Goal: Check status: Check status

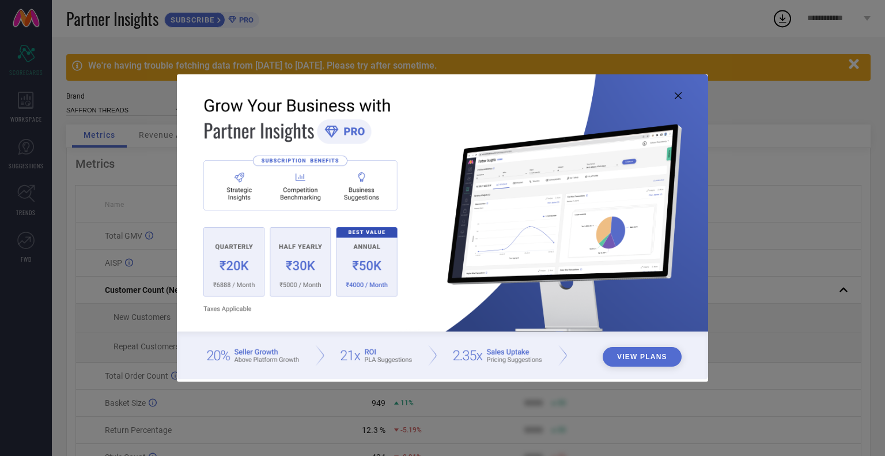
click at [676, 98] on icon at bounding box center [678, 95] width 7 height 7
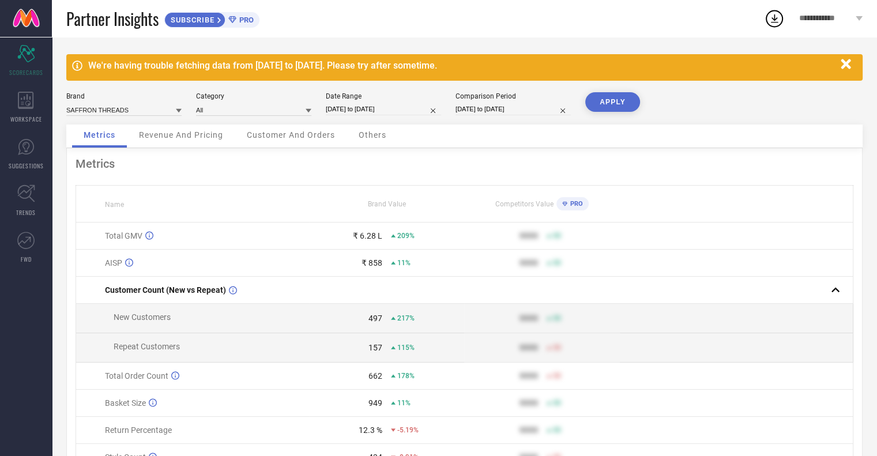
click at [367, 104] on input "[DATE] to [DATE]" at bounding box center [383, 109] width 115 height 12
select select "8"
select select "2025"
select select "9"
select select "2025"
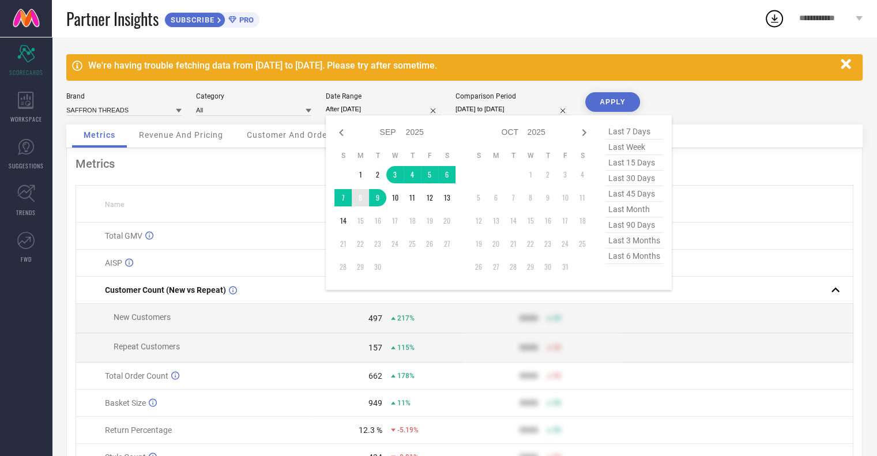
click at [361, 197] on td "8" at bounding box center [360, 197] width 17 height 17
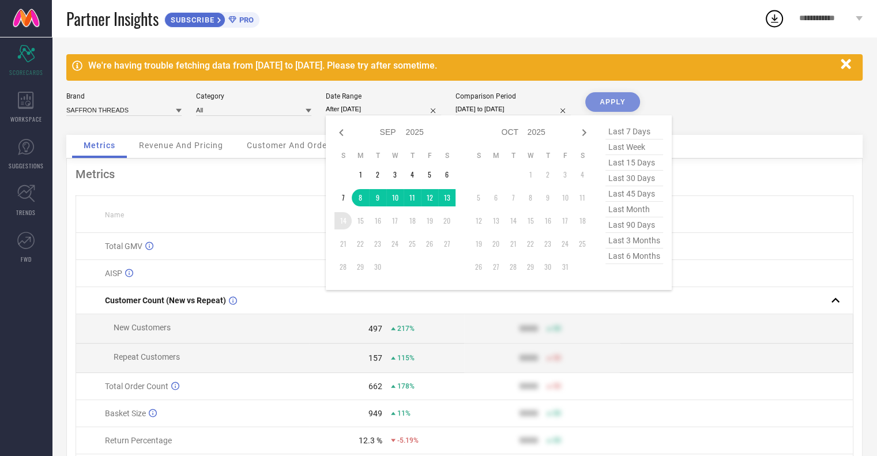
type input "[DATE] to [DATE]"
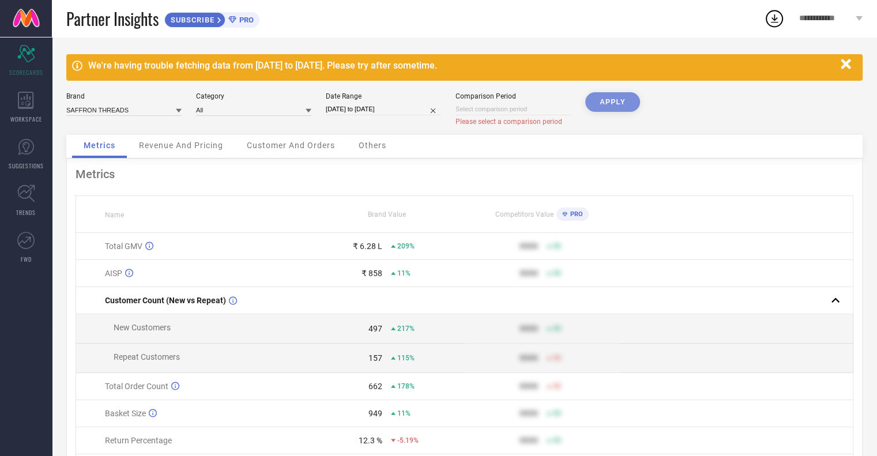
click at [596, 105] on div "APPLY" at bounding box center [612, 113] width 55 height 43
click at [469, 112] on input at bounding box center [512, 109] width 115 height 12
select select "8"
select select "2025"
select select "9"
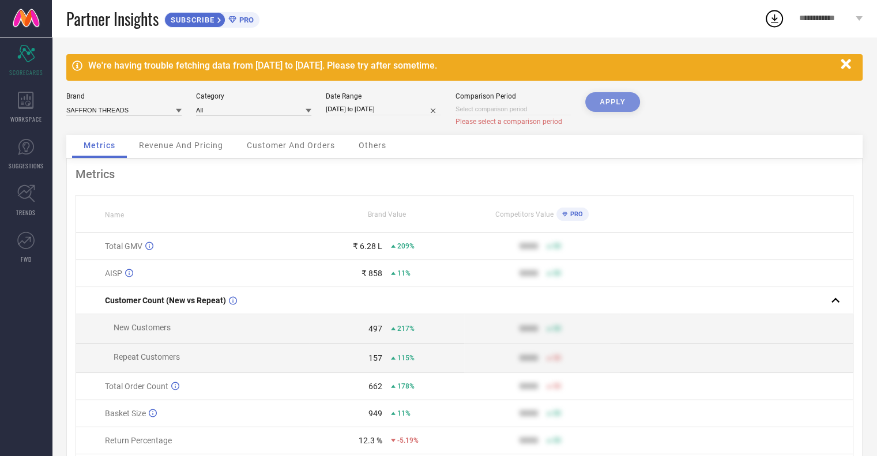
select select "2025"
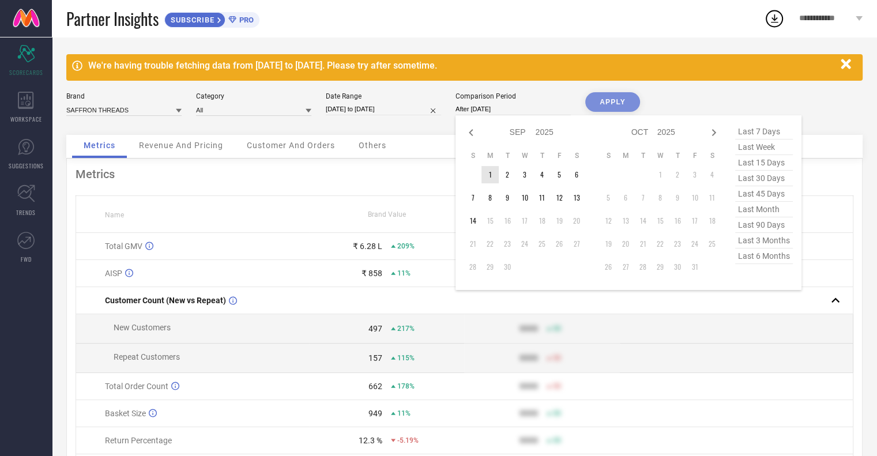
click at [489, 177] on td "1" at bounding box center [489, 174] width 17 height 17
type input "[DATE] to [DATE]"
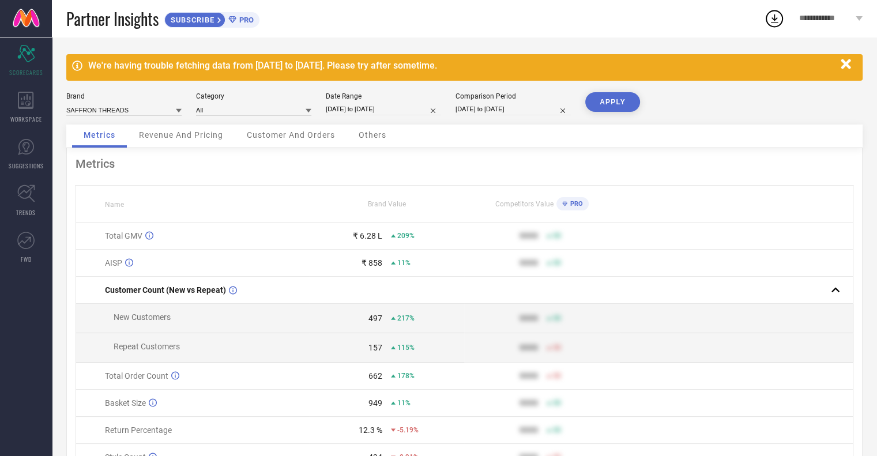
click at [598, 99] on button "APPLY" at bounding box center [612, 102] width 55 height 20
click at [355, 105] on input "[DATE] to [DATE]" at bounding box center [383, 109] width 115 height 12
select select "8"
select select "2025"
select select "9"
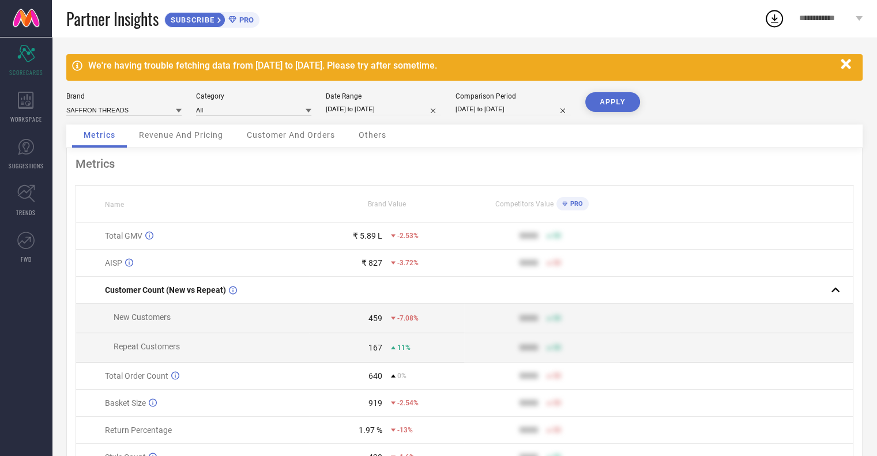
select select "2025"
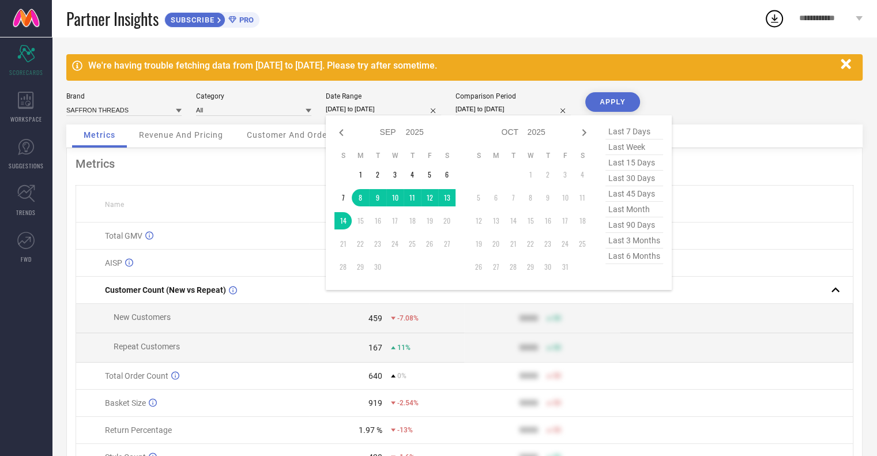
click at [263, 157] on div "Metrics" at bounding box center [465, 164] width 778 height 14
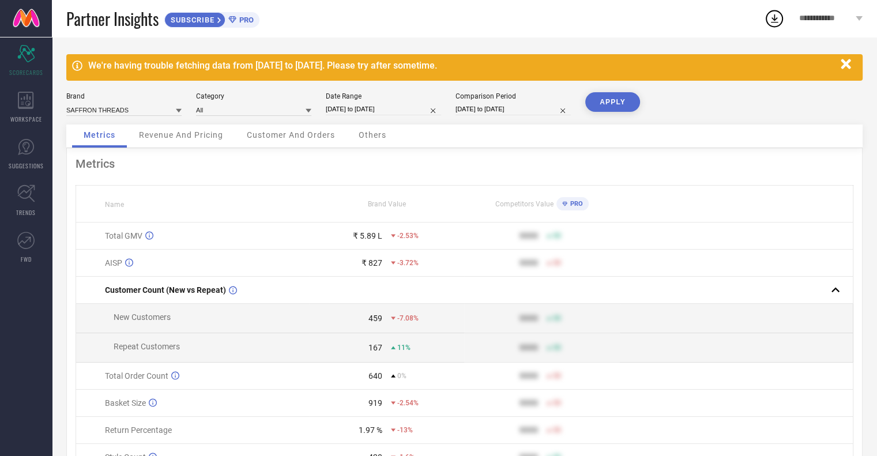
select select "8"
select select "2025"
select select "9"
select select "2025"
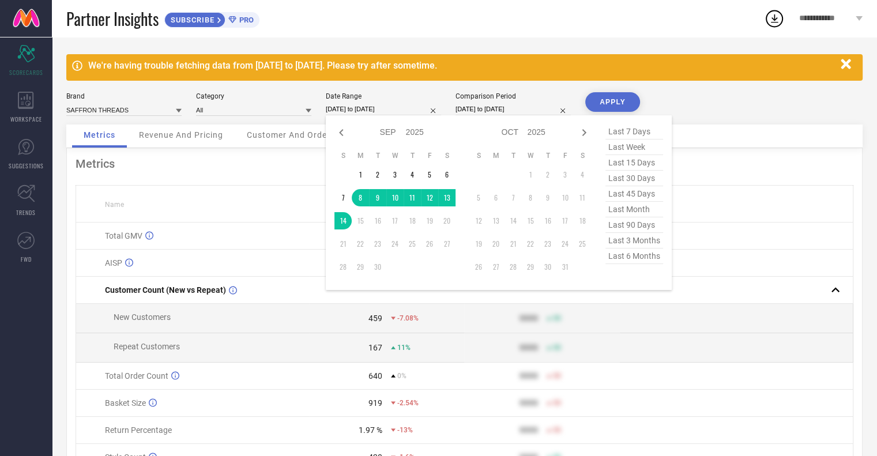
click at [395, 109] on input "[DATE] to [DATE]" at bounding box center [383, 109] width 115 height 12
click at [362, 169] on td "1" at bounding box center [360, 174] width 17 height 17
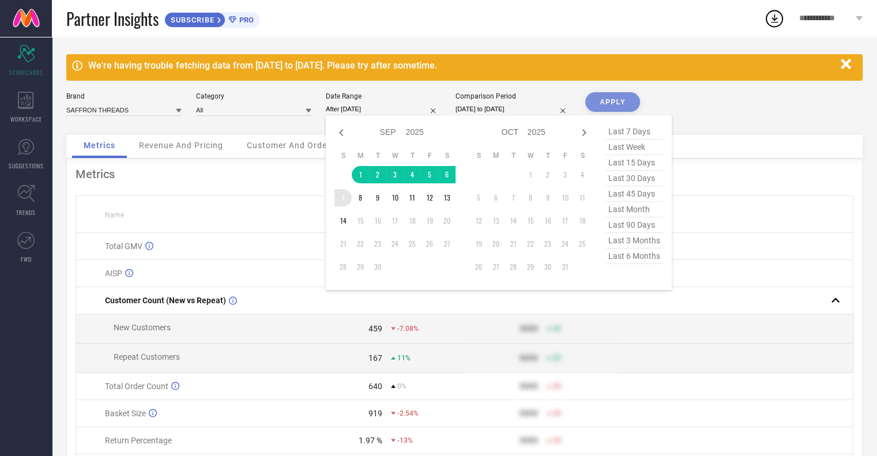
type input "[DATE] to [DATE]"
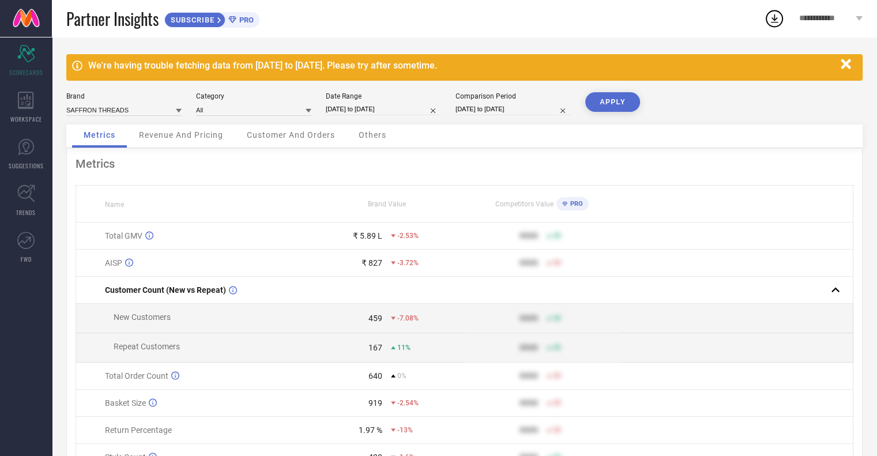
click at [638, 95] on div "APPLY" at bounding box center [612, 108] width 55 height 32
click at [620, 100] on button "APPLY" at bounding box center [612, 102] width 55 height 20
